Goal: Information Seeking & Learning: Learn about a topic

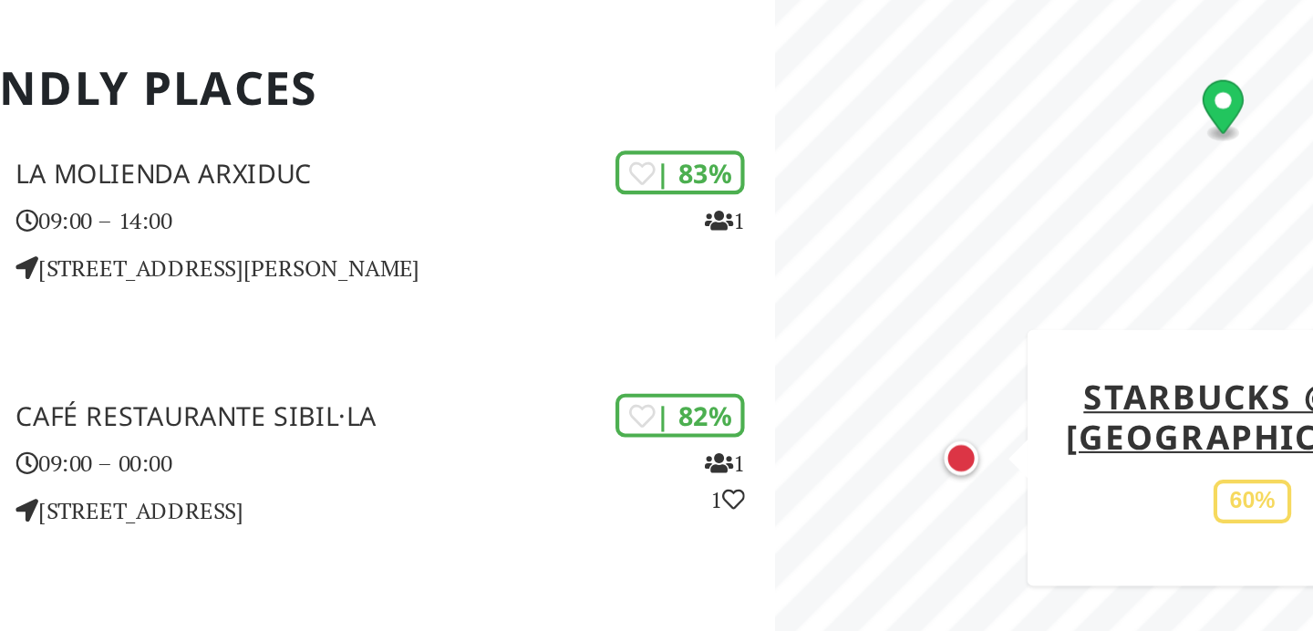
click at [964, 424] on div "Map marker" at bounding box center [964, 421] width 16 height 16
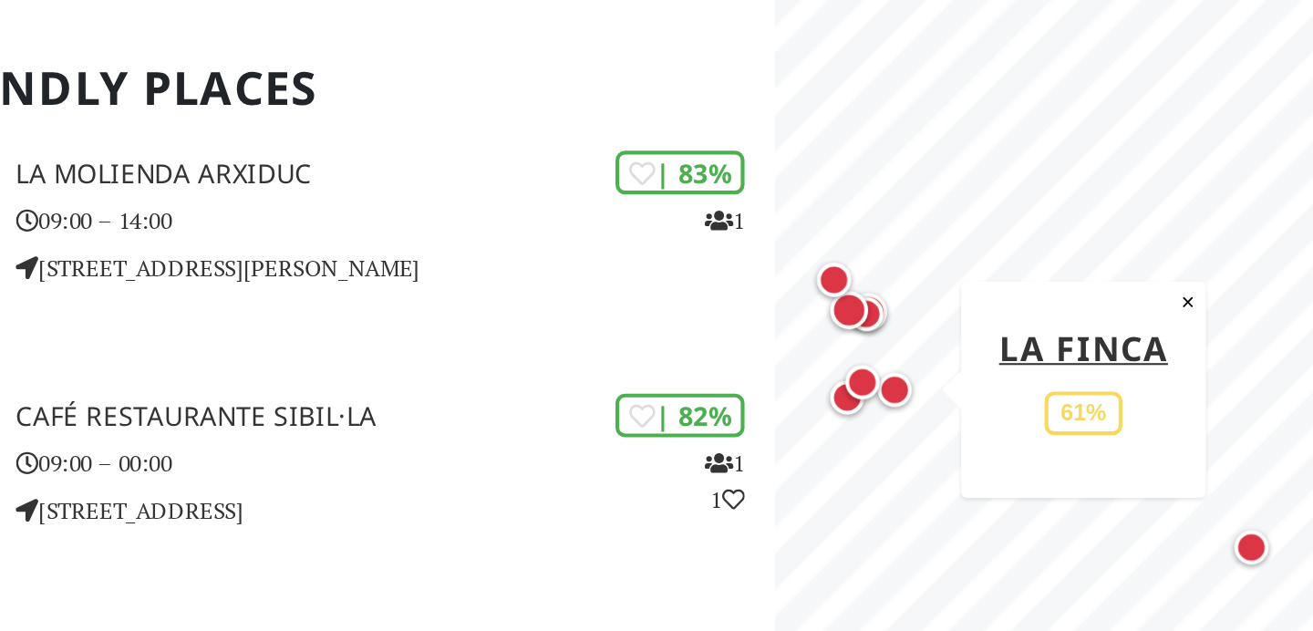
click at [937, 391] on div "Map marker" at bounding box center [933, 388] width 16 height 16
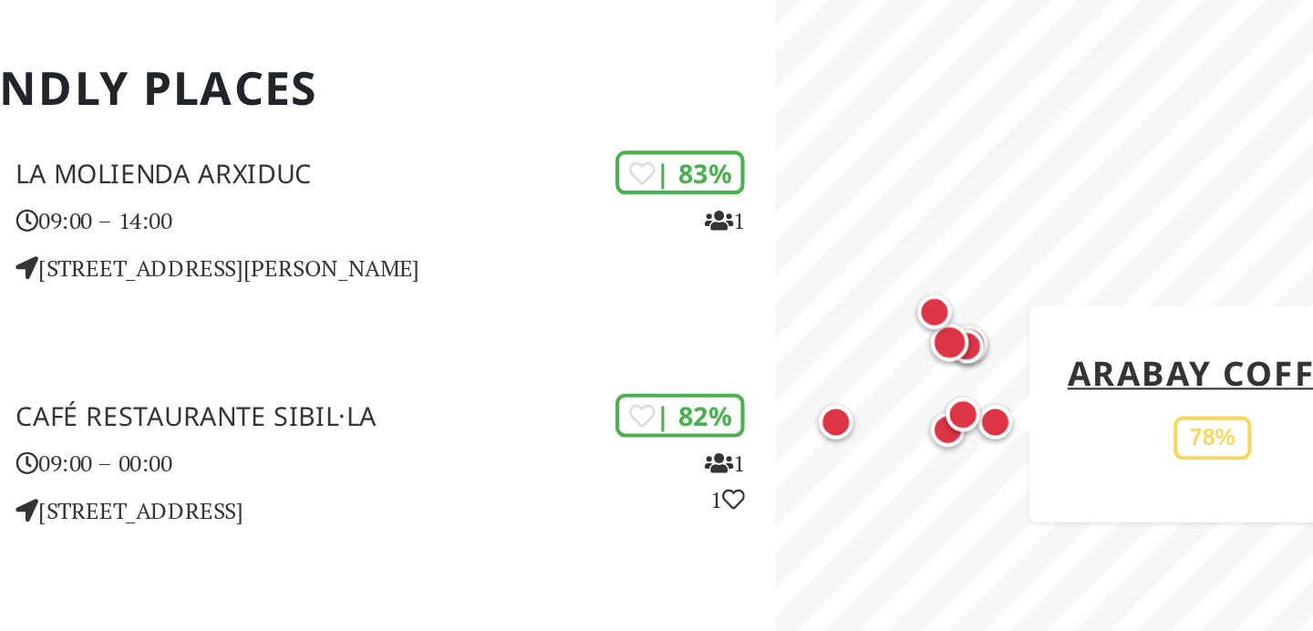
click at [965, 399] on div "Map marker" at bounding box center [965, 400] width 16 height 16
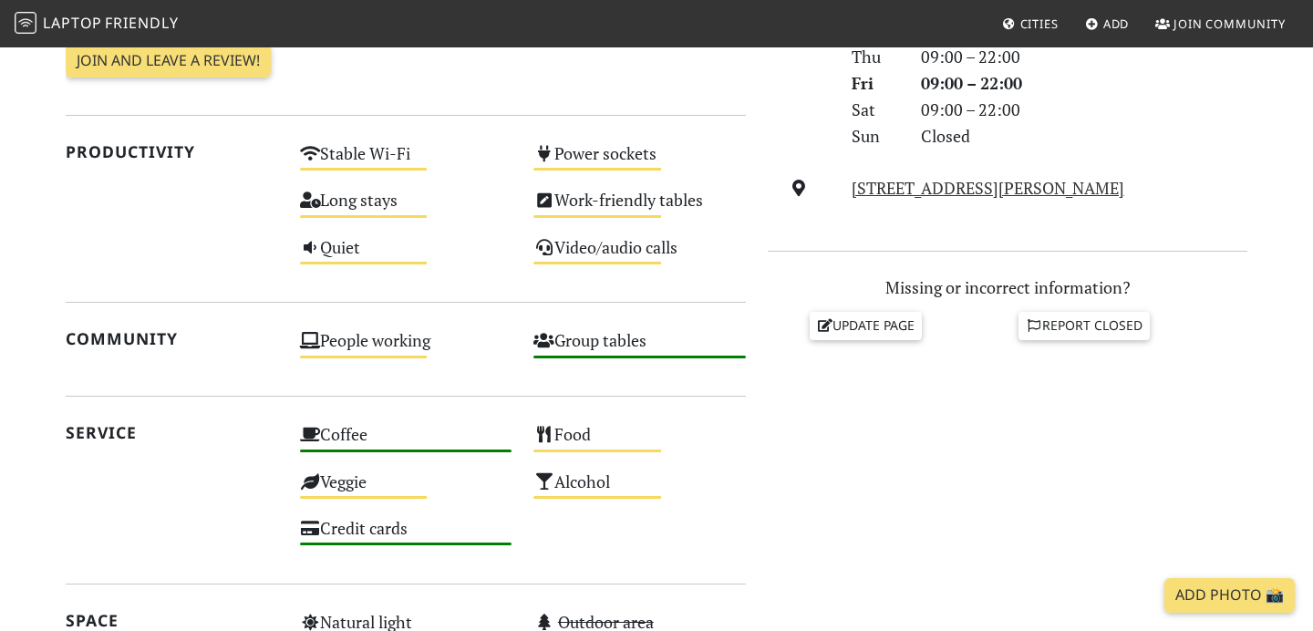
scroll to position [622, 0]
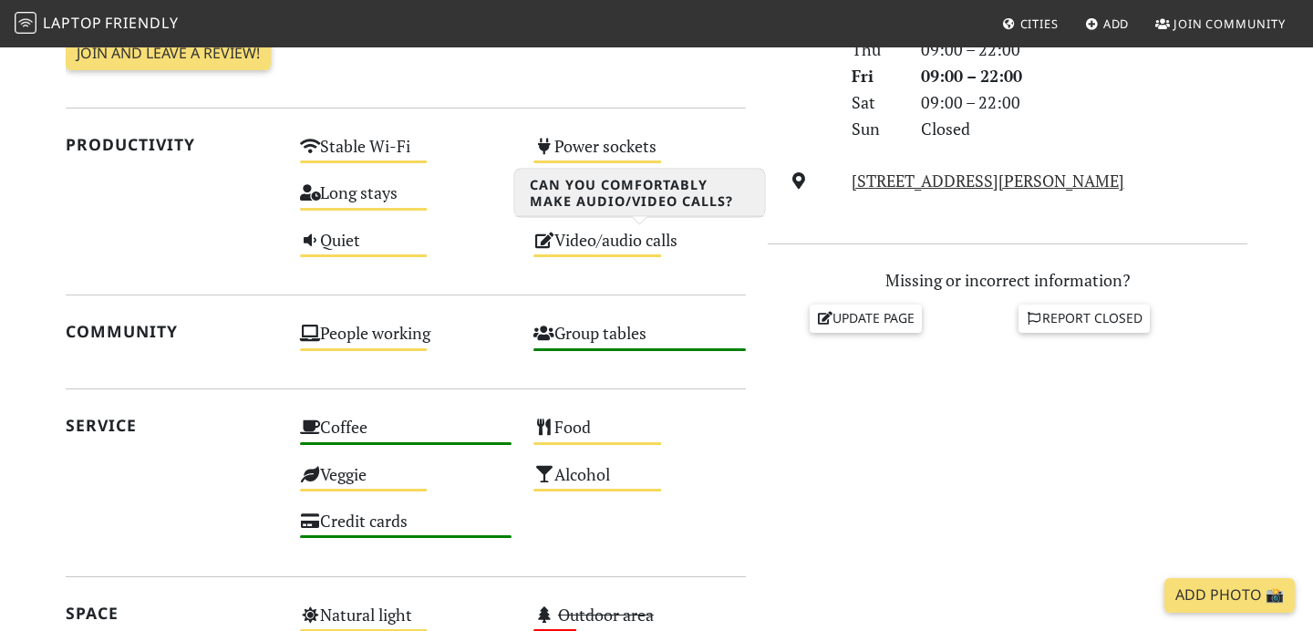
click at [622, 244] on div "Video/audio calls Medium" at bounding box center [639, 248] width 234 height 47
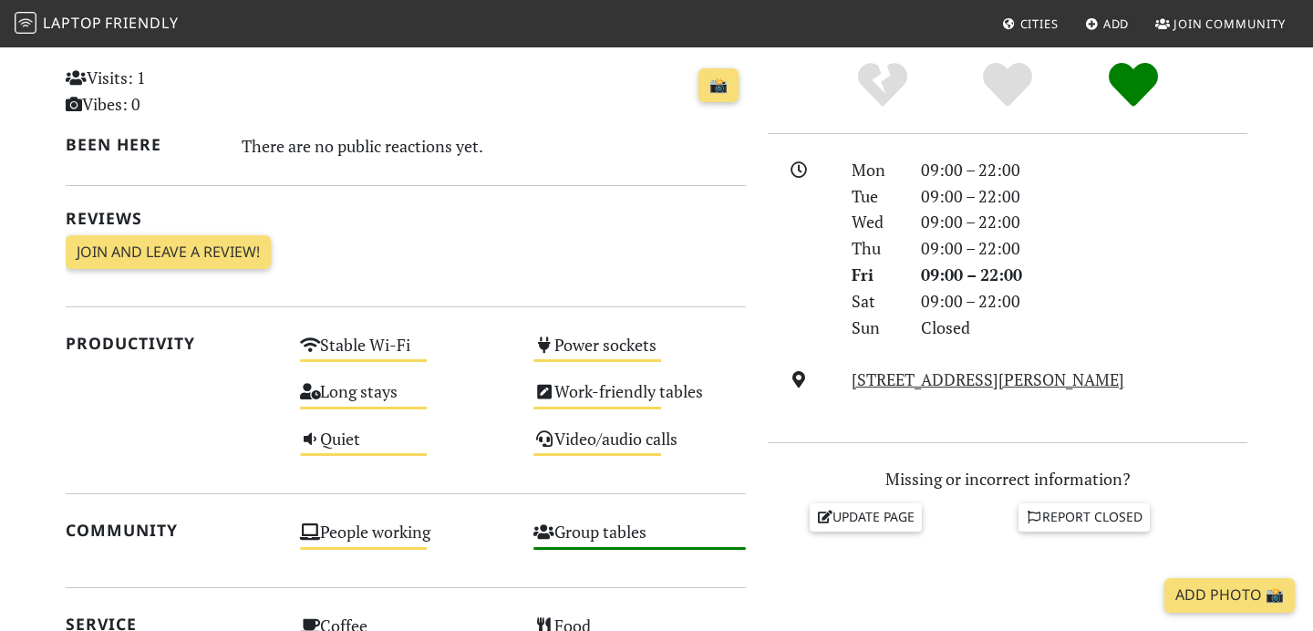
scroll to position [325, 0]
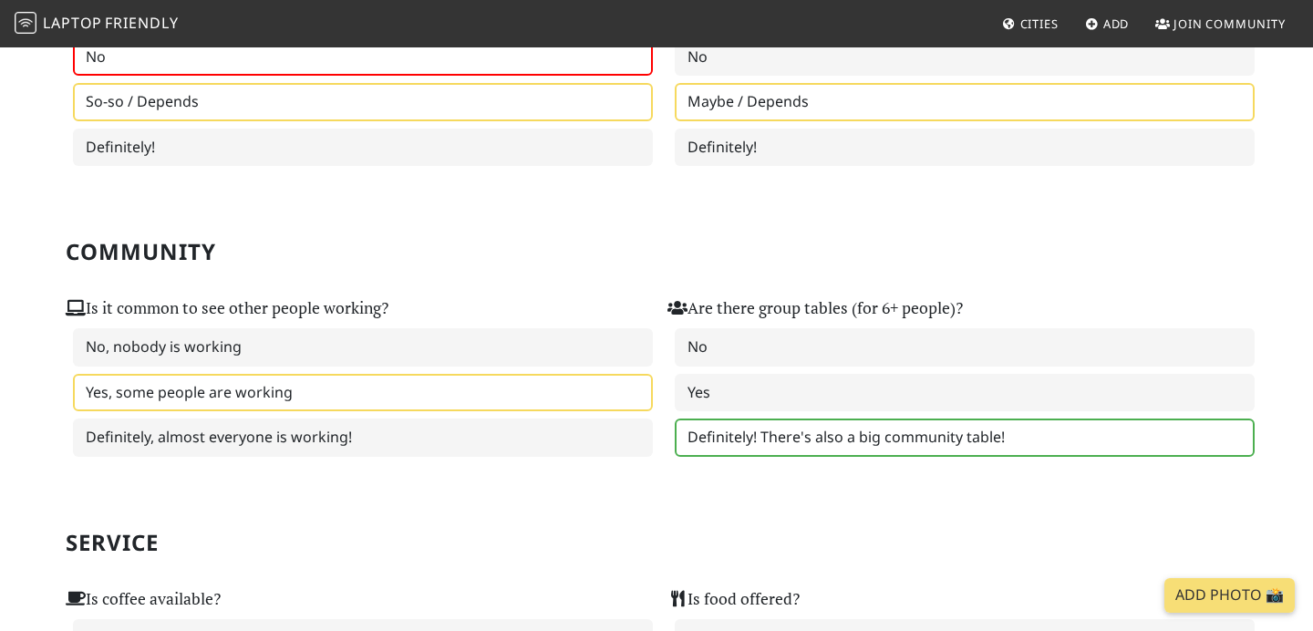
scroll to position [705, 0]
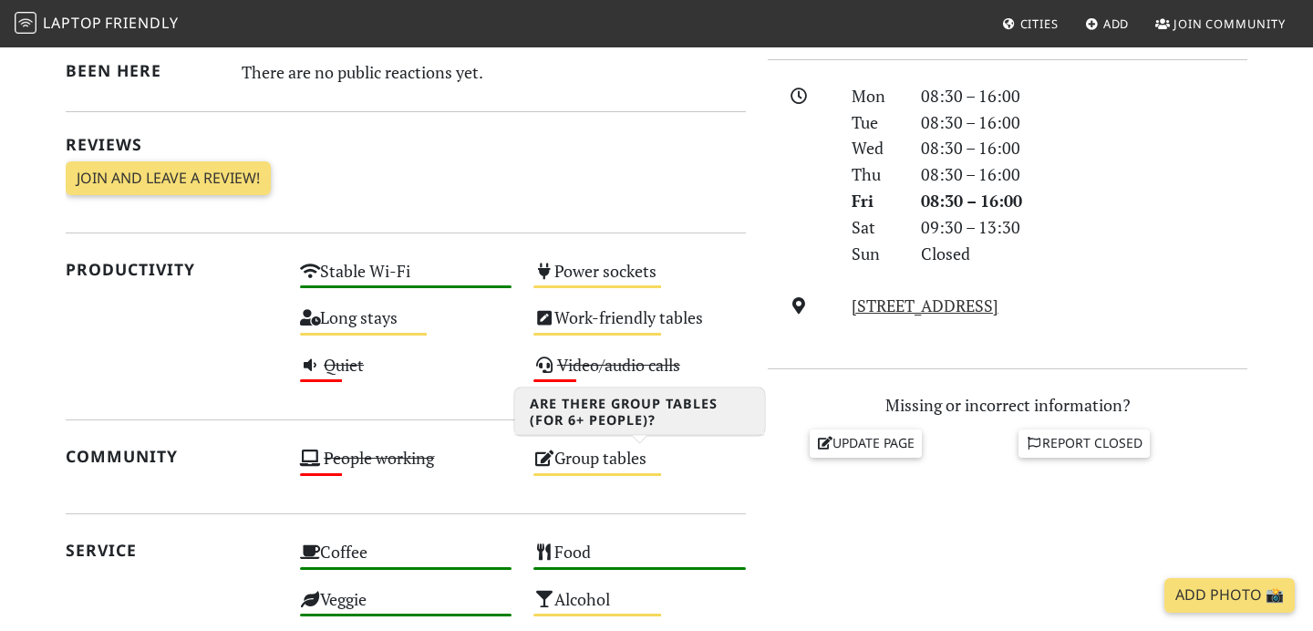
scroll to position [500, 0]
